Goal: Task Accomplishment & Management: Manage account settings

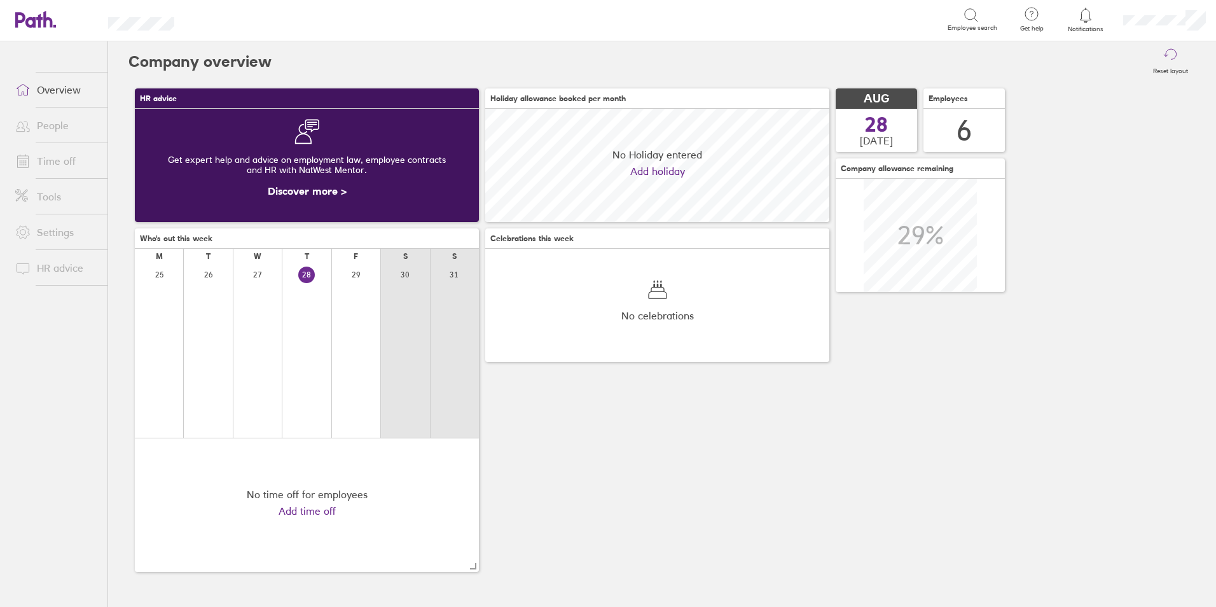
scroll to position [113, 344]
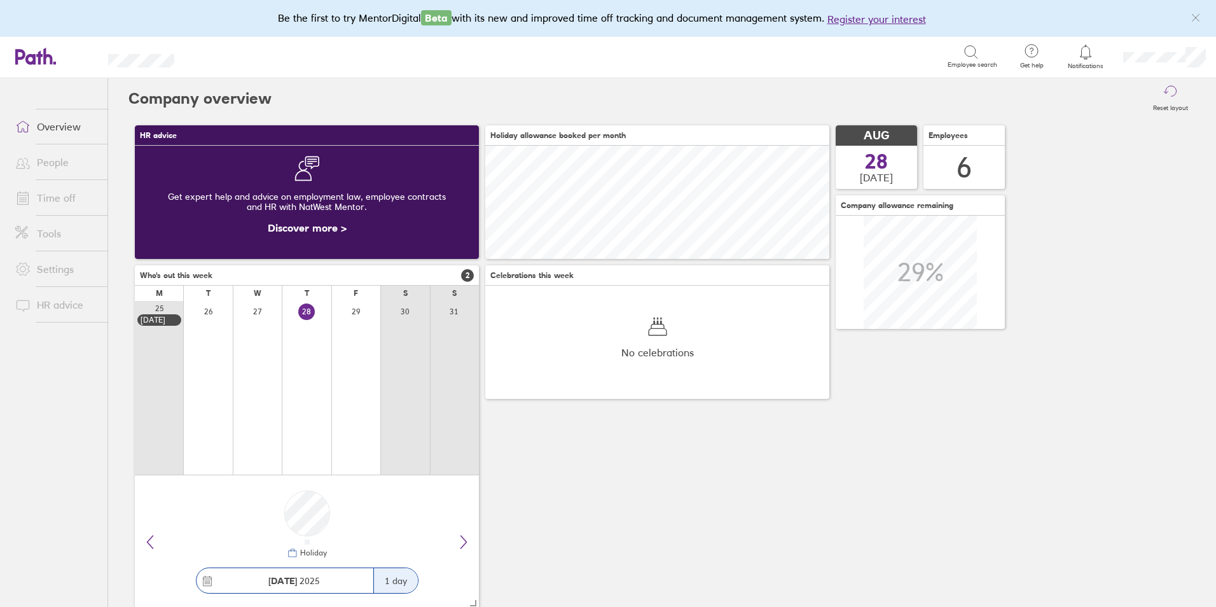
click at [64, 198] on link "Time off" at bounding box center [56, 197] width 102 height 25
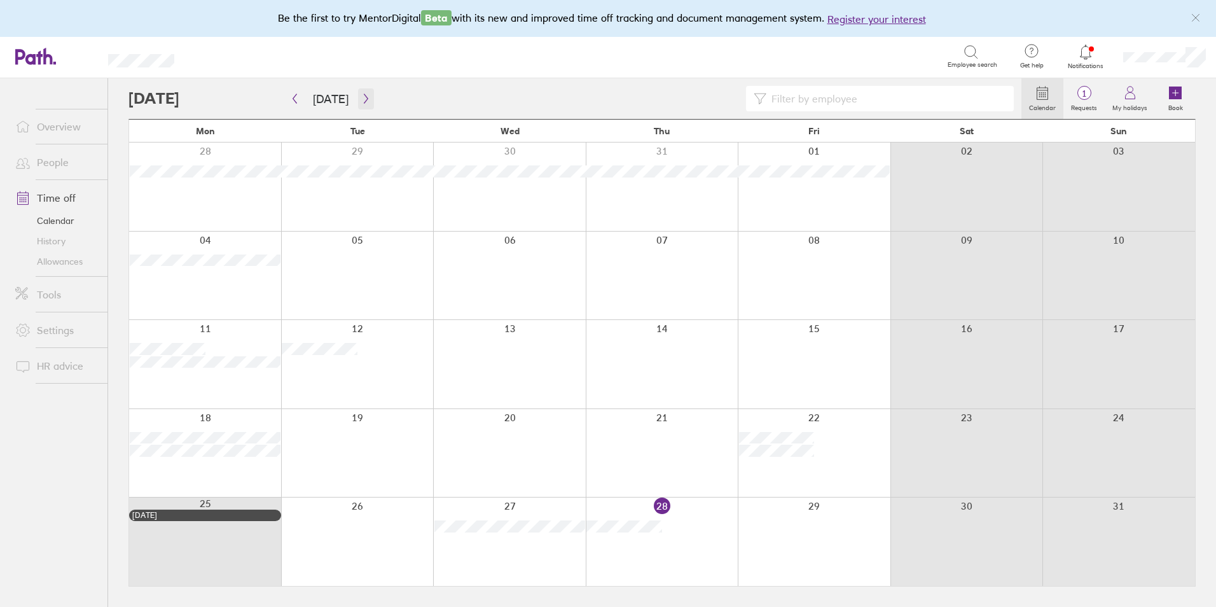
click at [364, 98] on icon "button" at bounding box center [366, 99] width 4 height 10
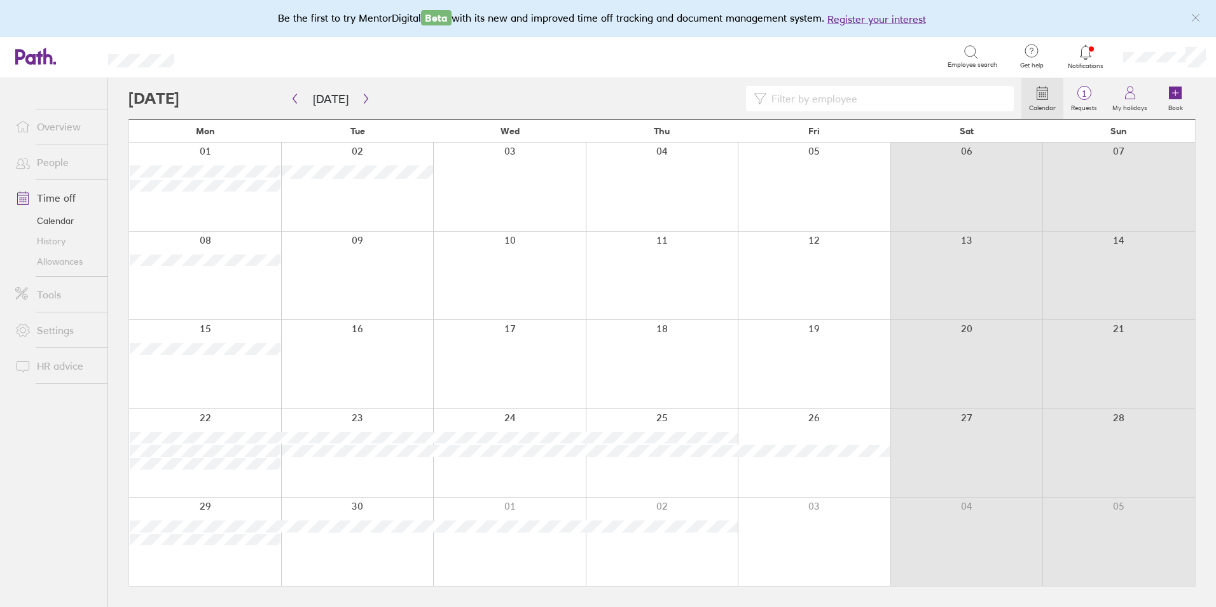
click at [52, 256] on link "Allowances" at bounding box center [56, 261] width 102 height 20
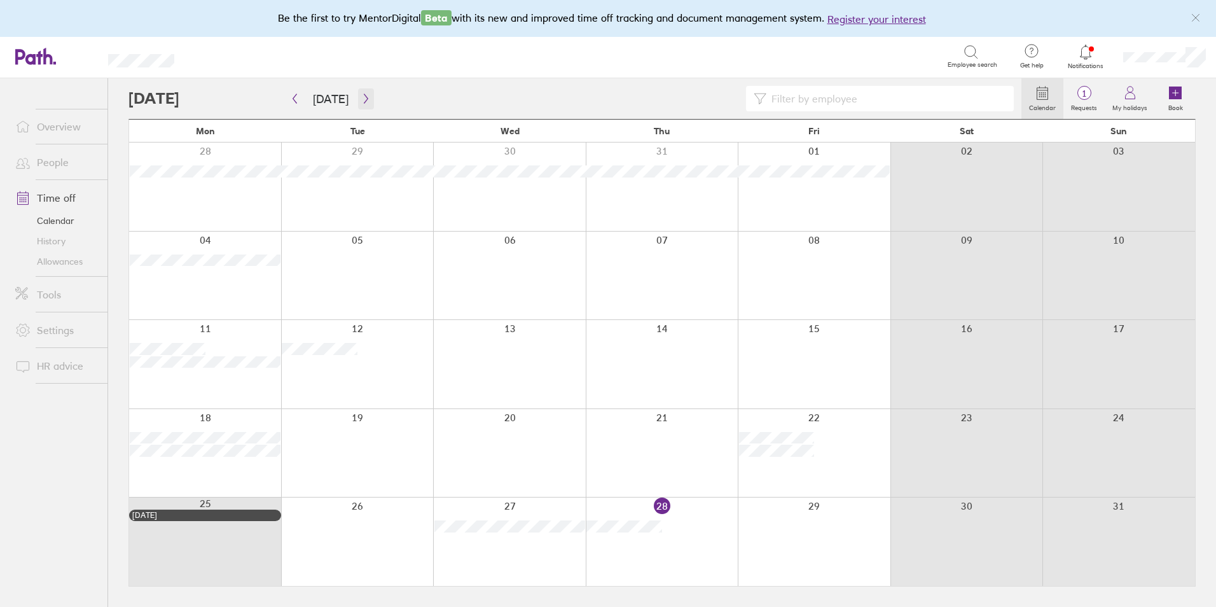
click at [361, 95] on icon "button" at bounding box center [366, 99] width 10 height 10
